Goal: Transaction & Acquisition: Obtain resource

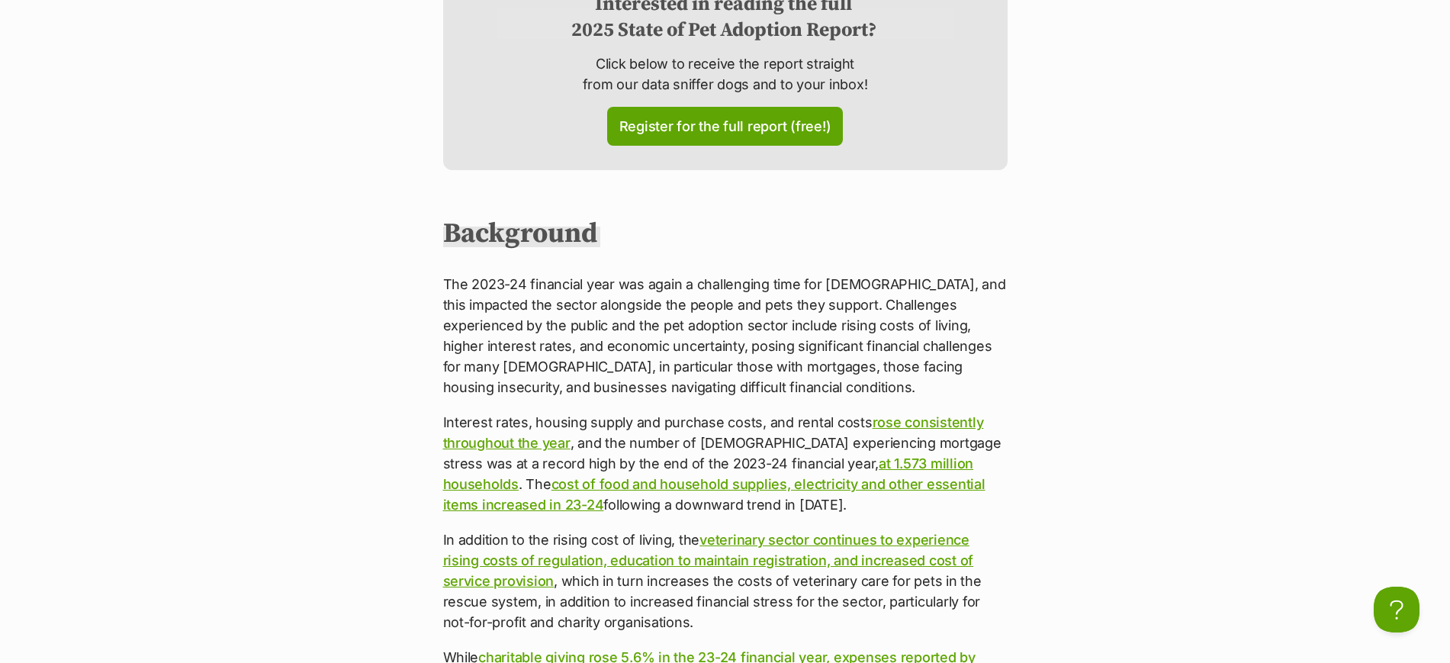
scroll to position [1049, 0]
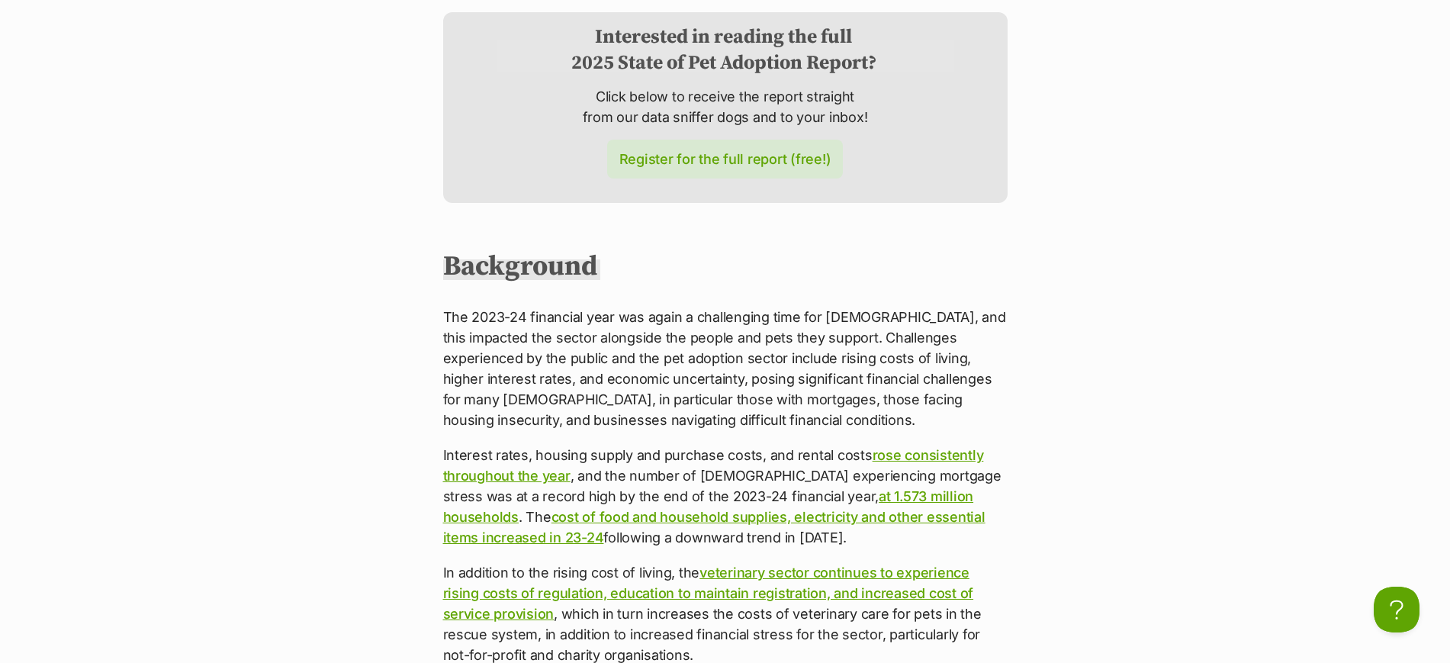
click at [757, 140] on link "Register for the full report (free!)" at bounding box center [725, 159] width 237 height 39
